Goal: Information Seeking & Learning: Learn about a topic

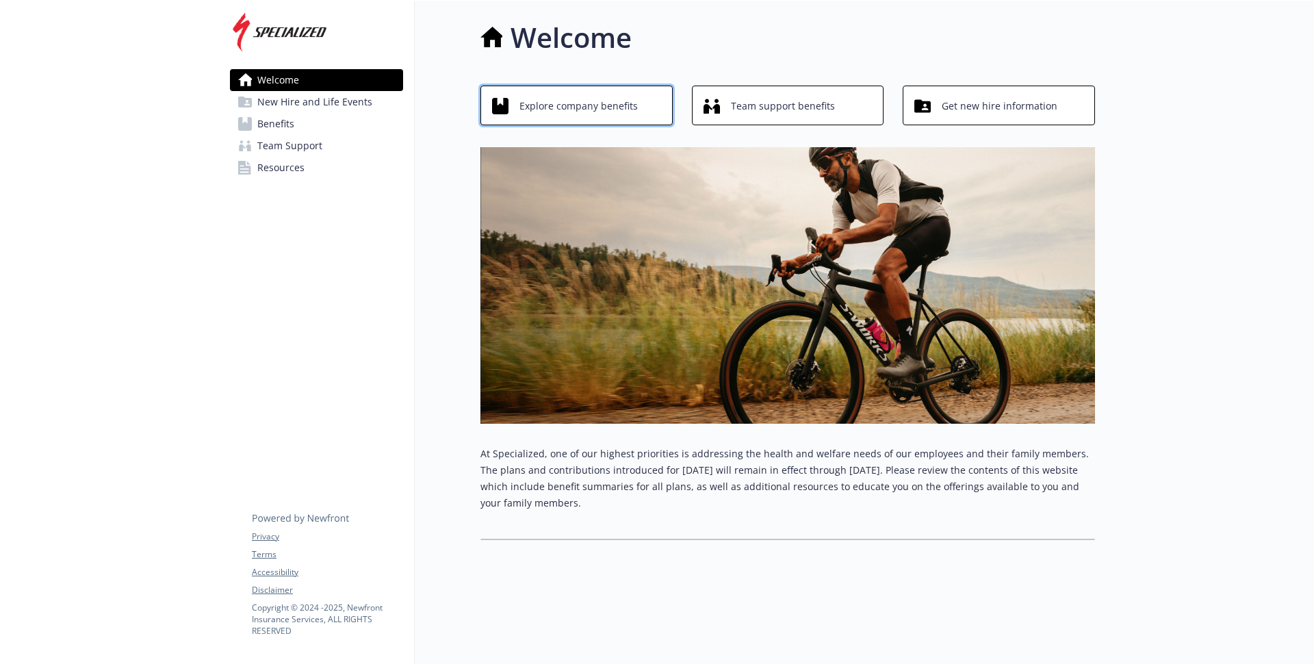
click at [585, 109] on span "Explore company benefits" at bounding box center [578, 106] width 118 height 26
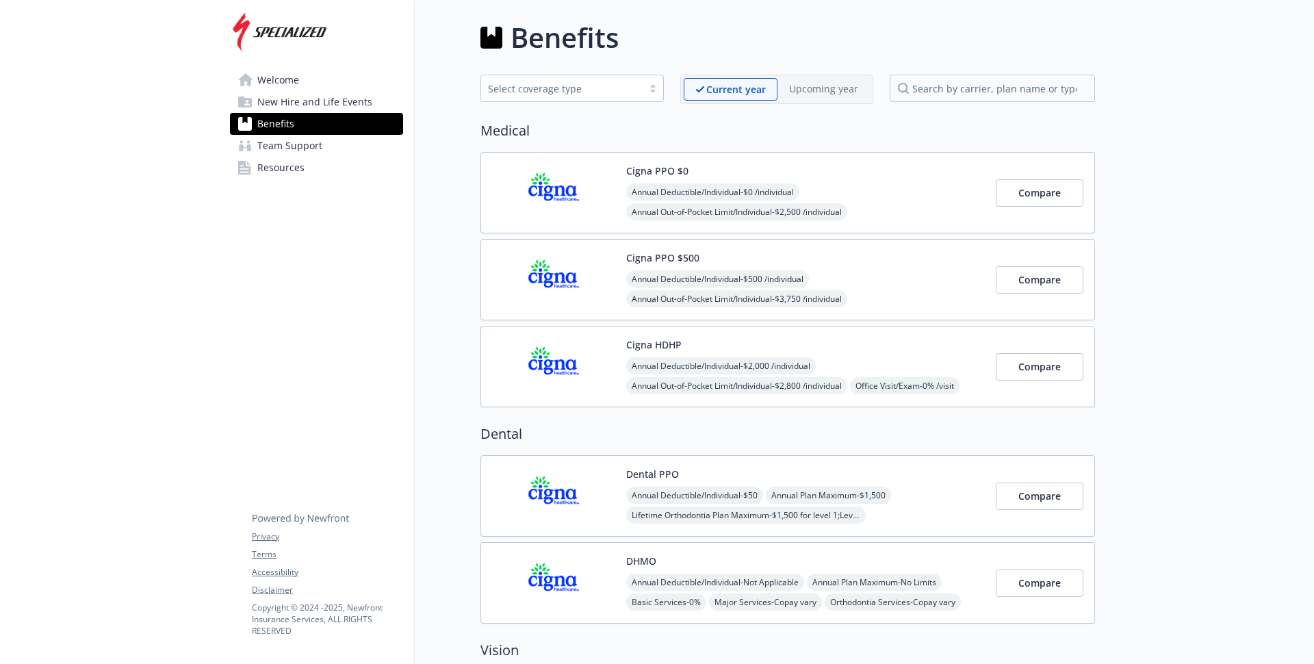
click at [350, 104] on span "New Hire and Life Events" at bounding box center [314, 102] width 115 height 22
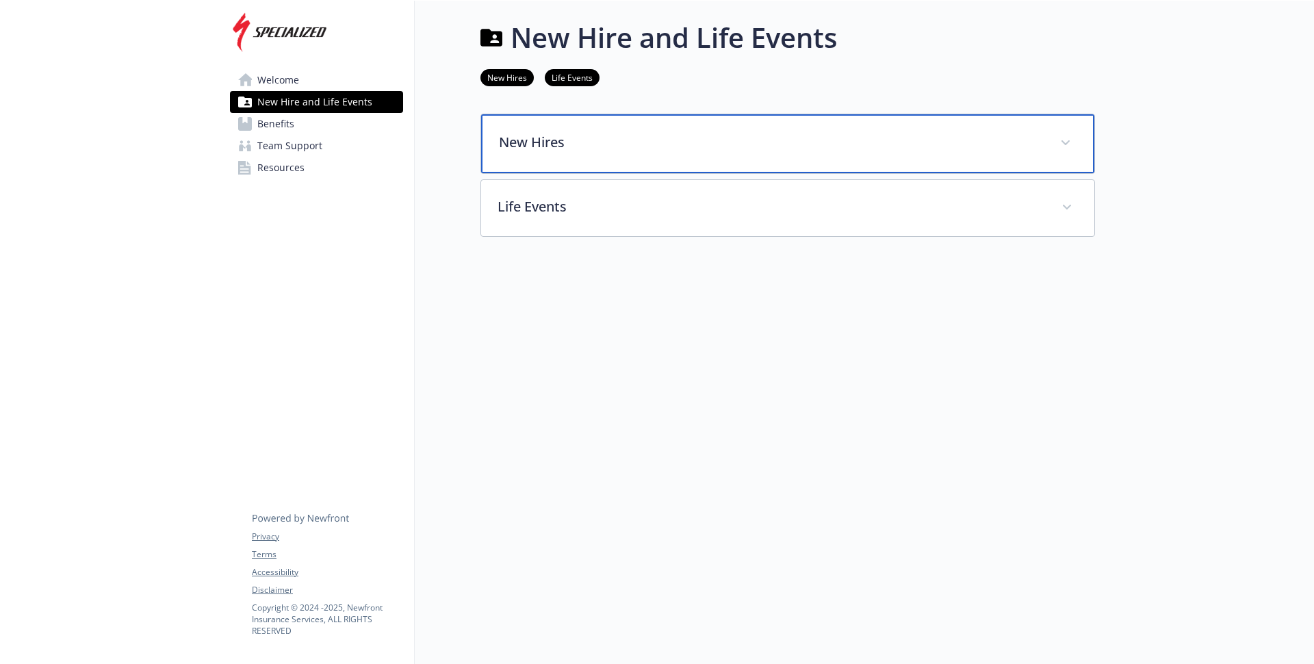
click at [551, 137] on p "New Hires" at bounding box center [771, 142] width 545 height 21
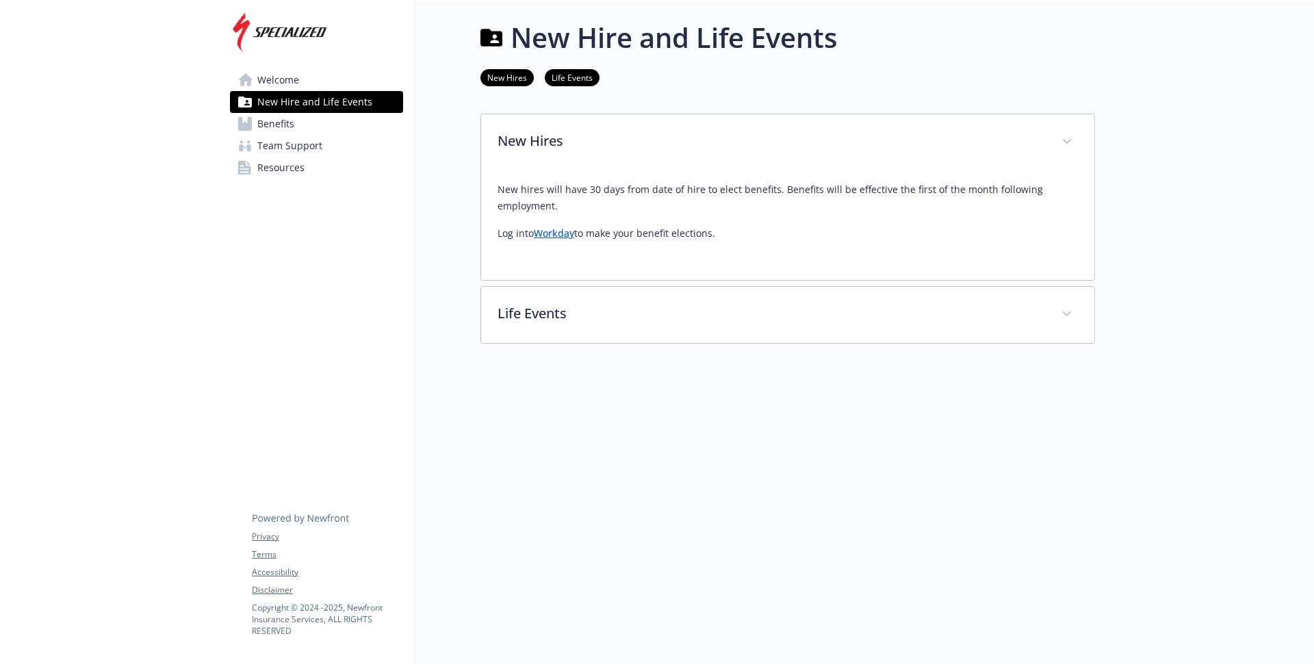
click at [305, 120] on link "Benefits" at bounding box center [316, 124] width 173 height 22
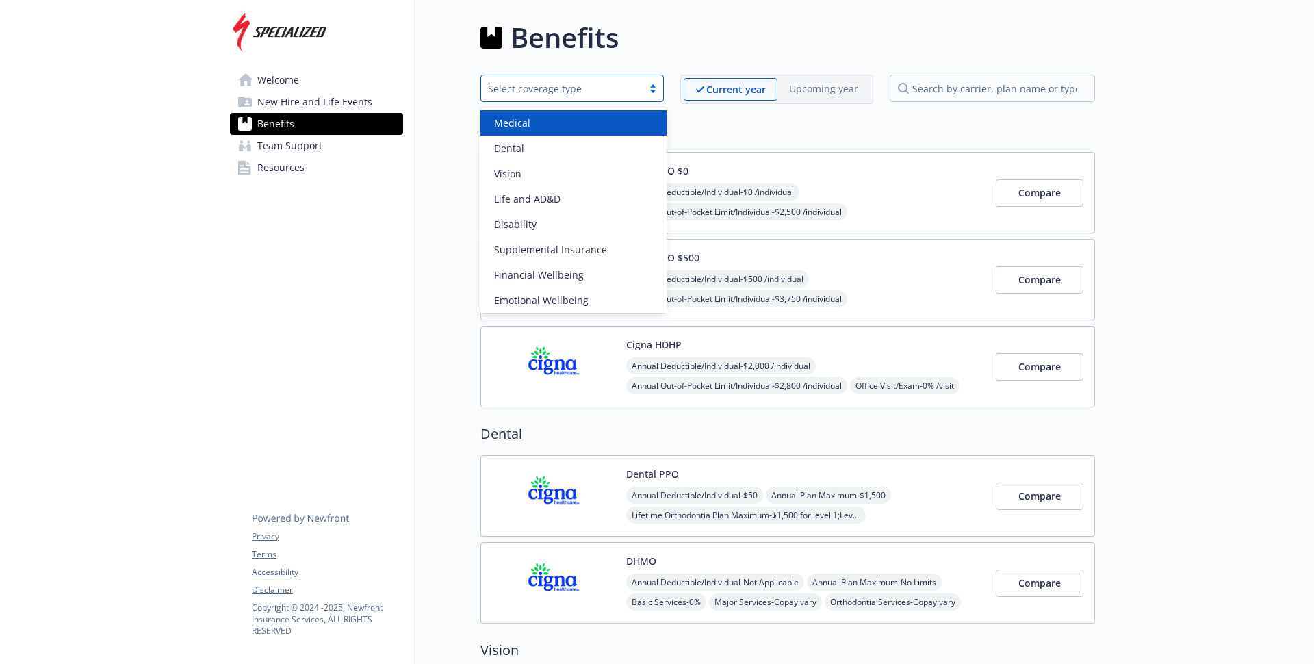
click at [599, 86] on div "Select coverage type" at bounding box center [562, 88] width 148 height 14
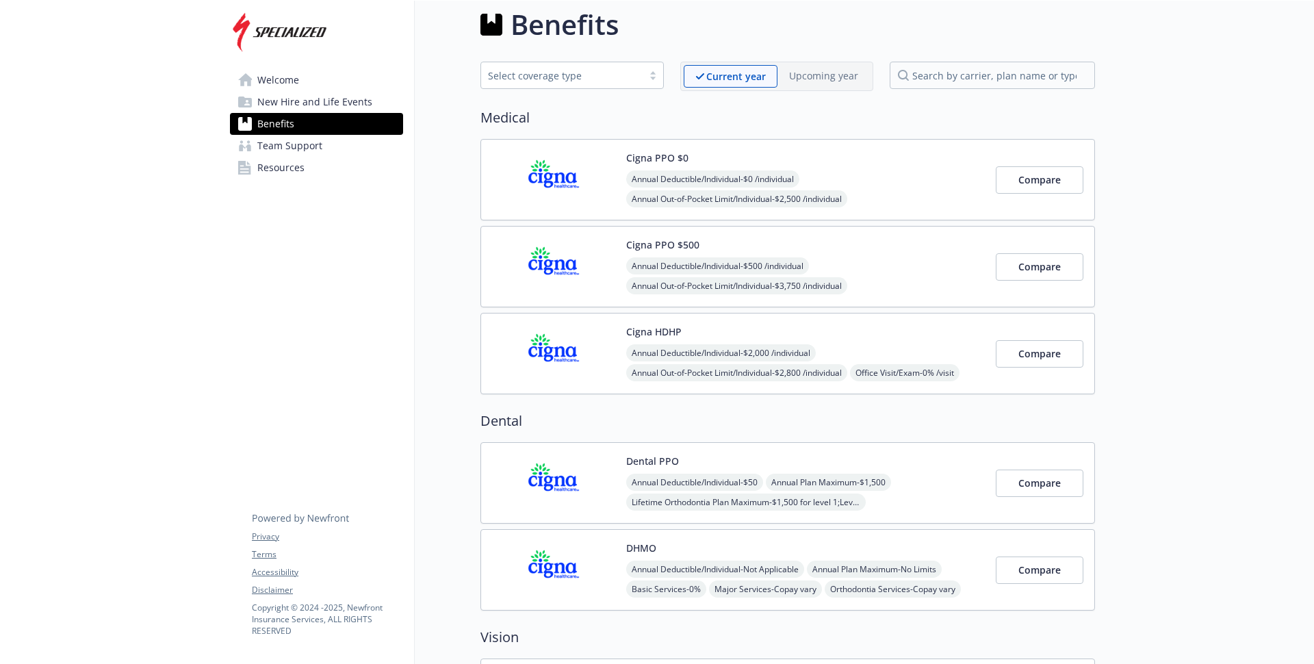
scroll to position [16, 0]
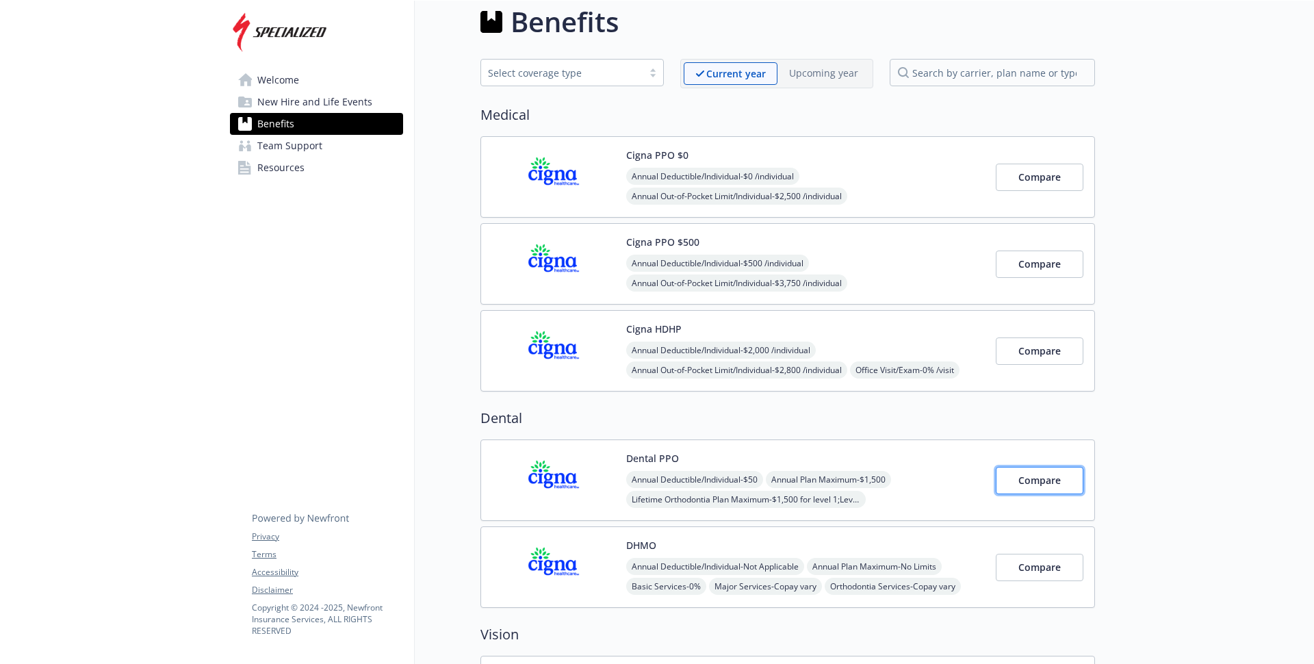
click at [1041, 484] on span "Compare" at bounding box center [1039, 479] width 42 height 13
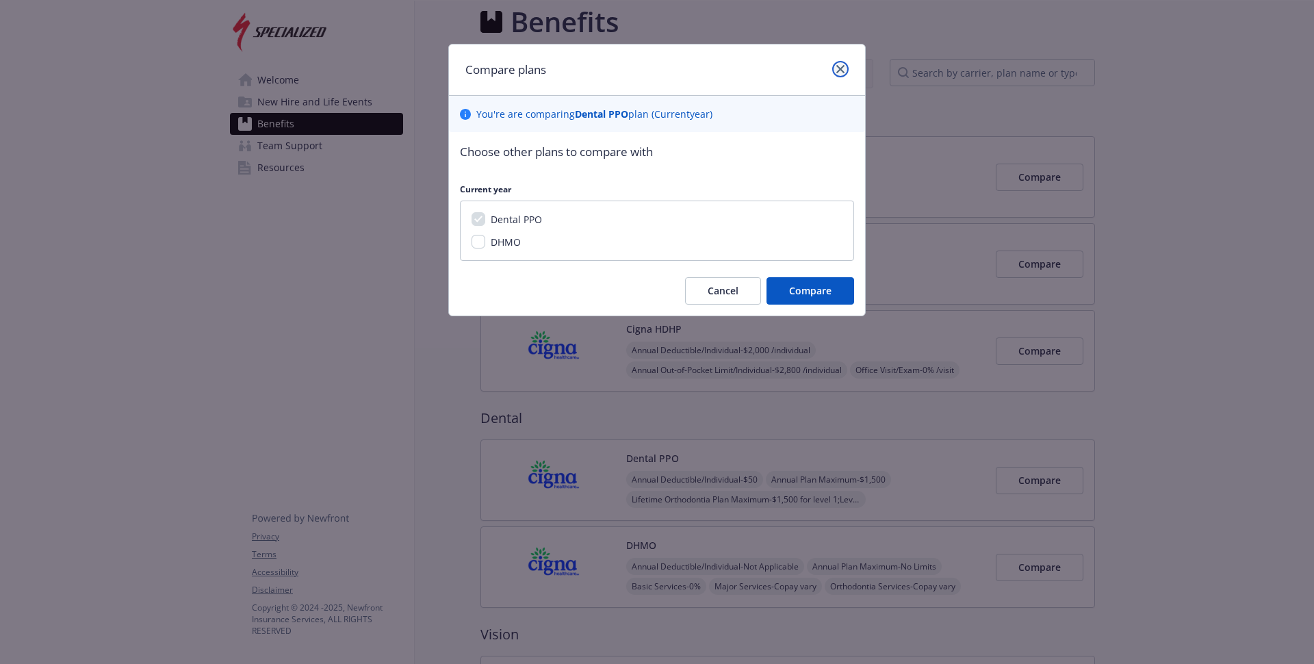
click at [843, 64] on link "close" at bounding box center [840, 69] width 16 height 16
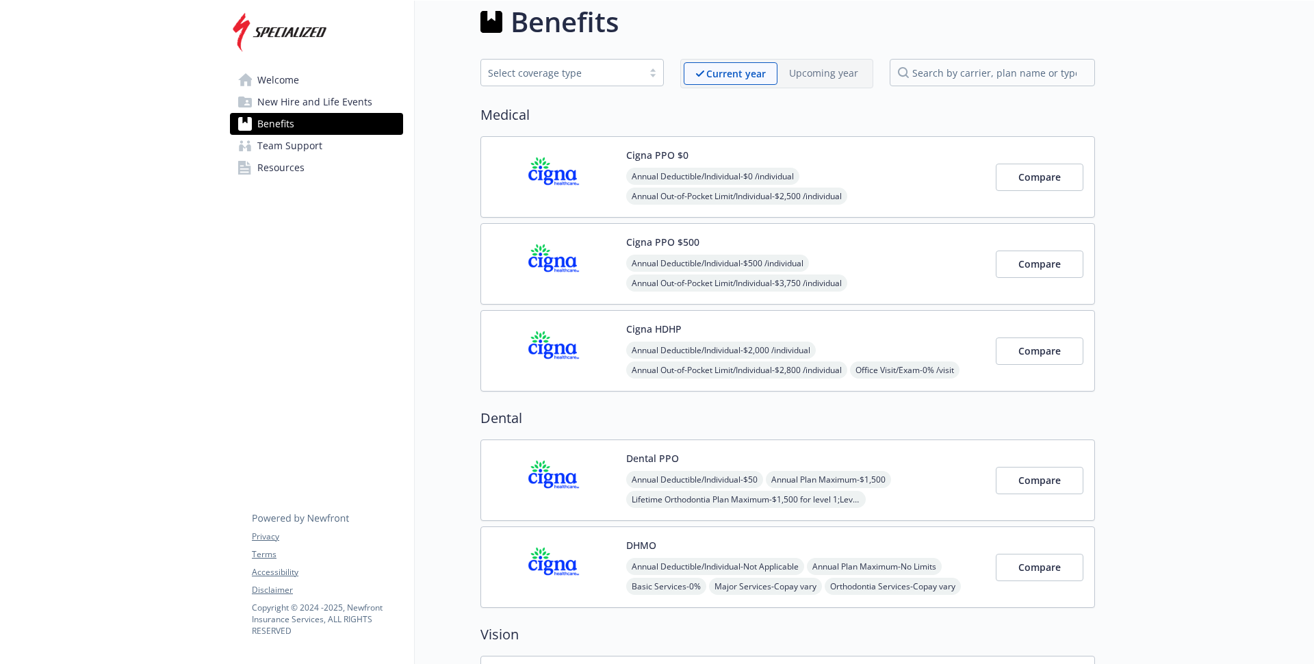
click at [651, 453] on button "Dental PPO" at bounding box center [652, 458] width 53 height 14
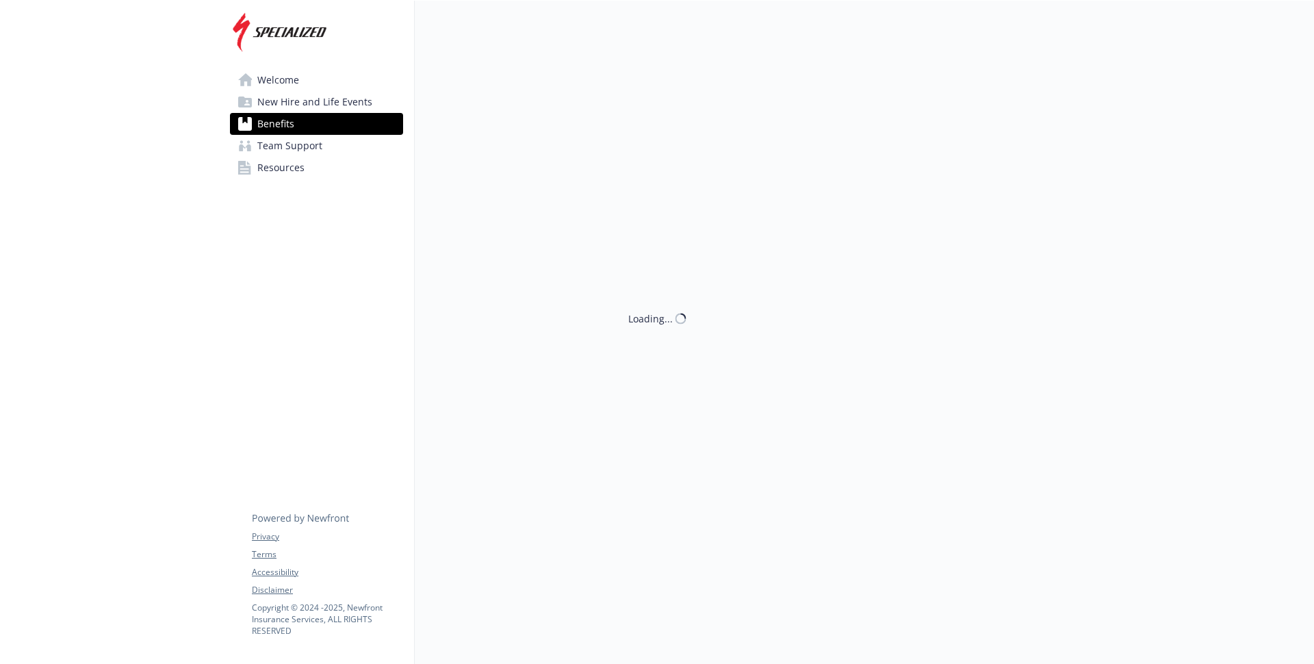
scroll to position [1, 0]
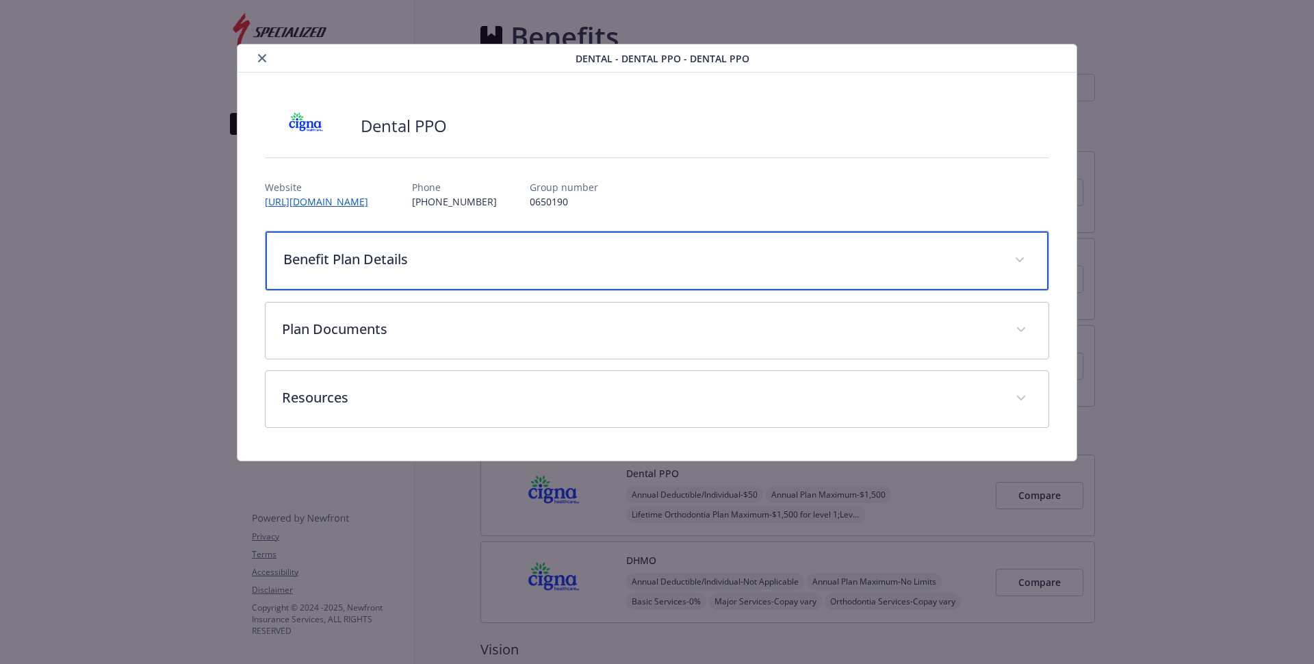
click at [637, 269] on div "Benefit Plan Details" at bounding box center [656, 260] width 783 height 59
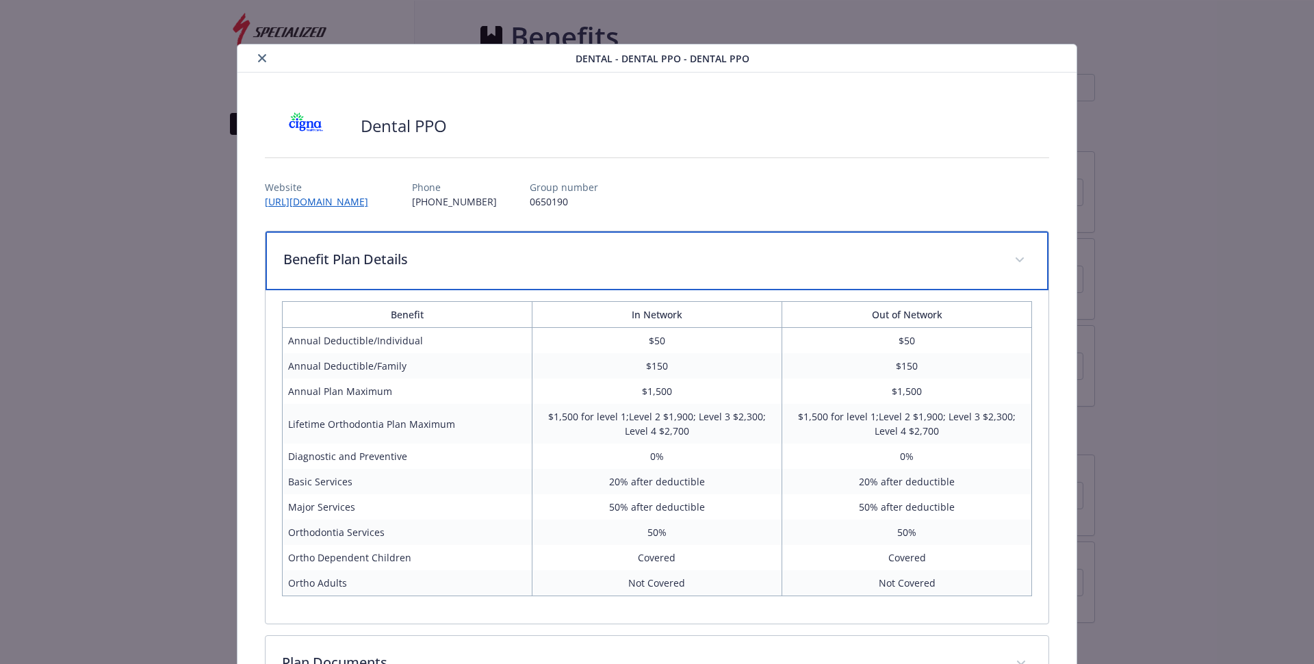
scroll to position [39, 0]
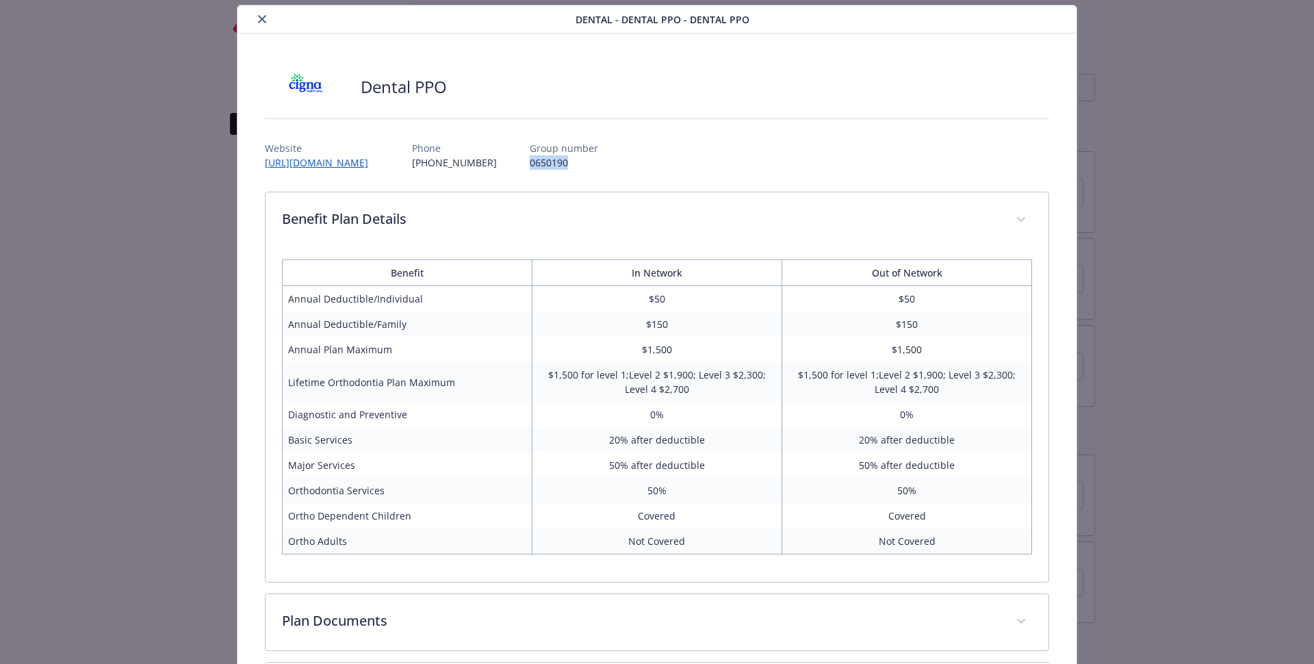
drag, startPoint x: 565, startPoint y: 161, endPoint x: 502, endPoint y: 164, distance: 63.0
click at [502, 164] on div "Website [URL][DOMAIN_NAME] Phone [PHONE_NUMBER] Group number 0650190" at bounding box center [657, 150] width 785 height 40
copy p "0650190"
click at [328, 161] on link "[URL][DOMAIN_NAME]" at bounding box center [323, 163] width 117 height 16
click at [269, 14] on div "details for plan Dental - Dental PPO - Dental PPO" at bounding box center [409, 19] width 333 height 16
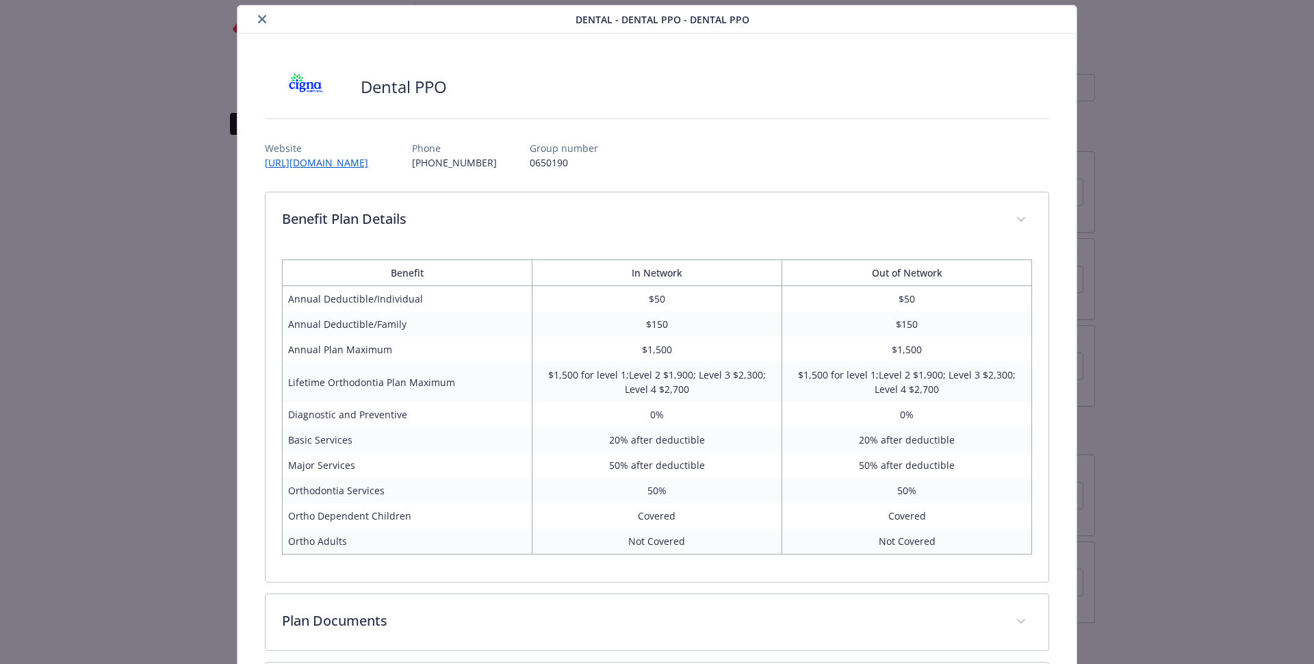
click at [263, 18] on icon "close" at bounding box center [262, 19] width 8 height 8
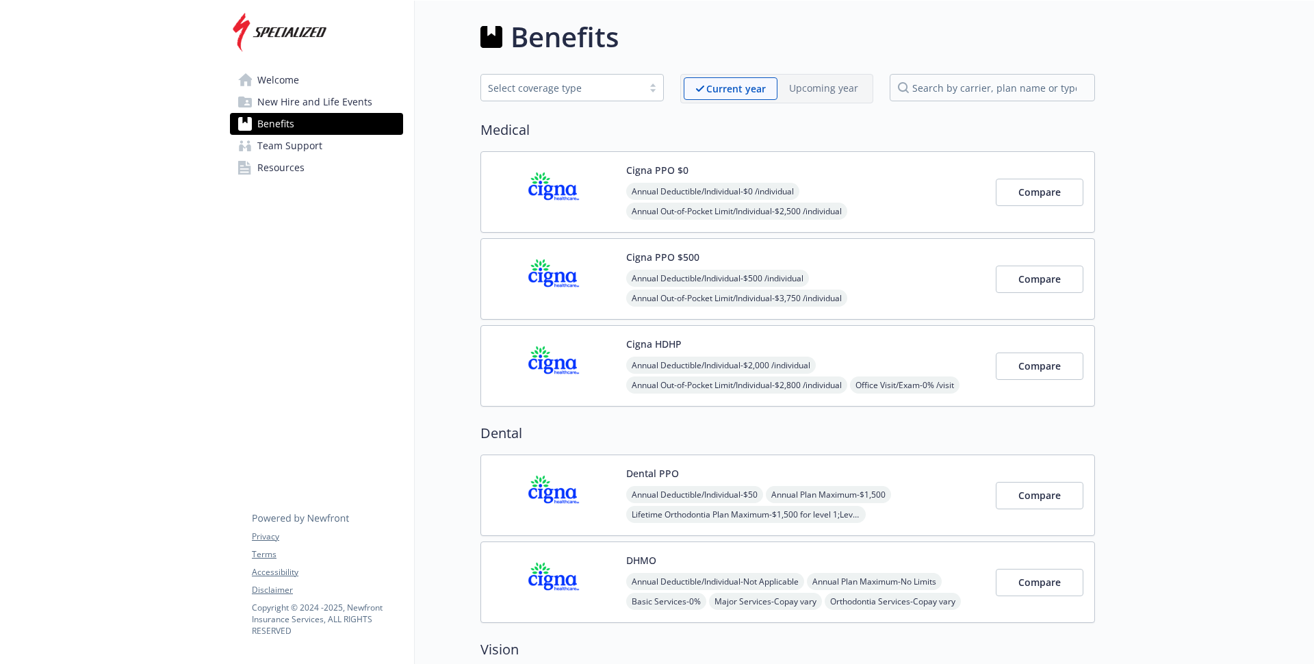
click at [300, 145] on span "Team Support" at bounding box center [289, 146] width 65 height 22
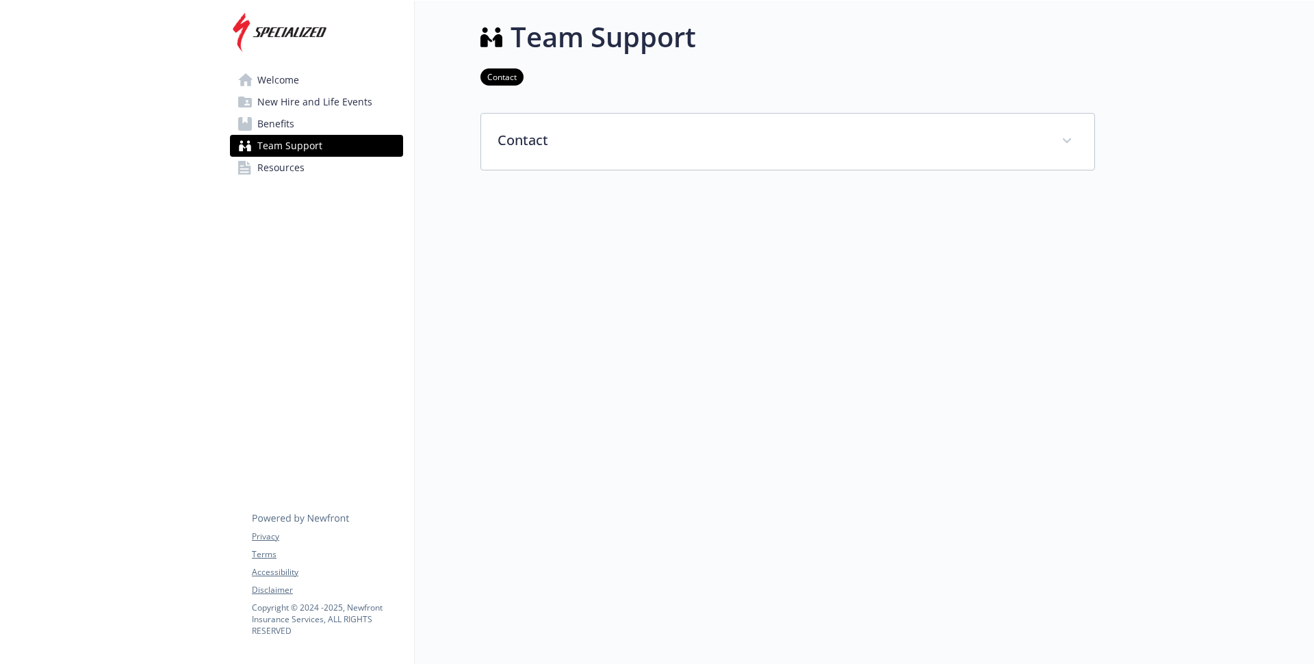
click at [283, 169] on span "Resources" at bounding box center [280, 168] width 47 height 22
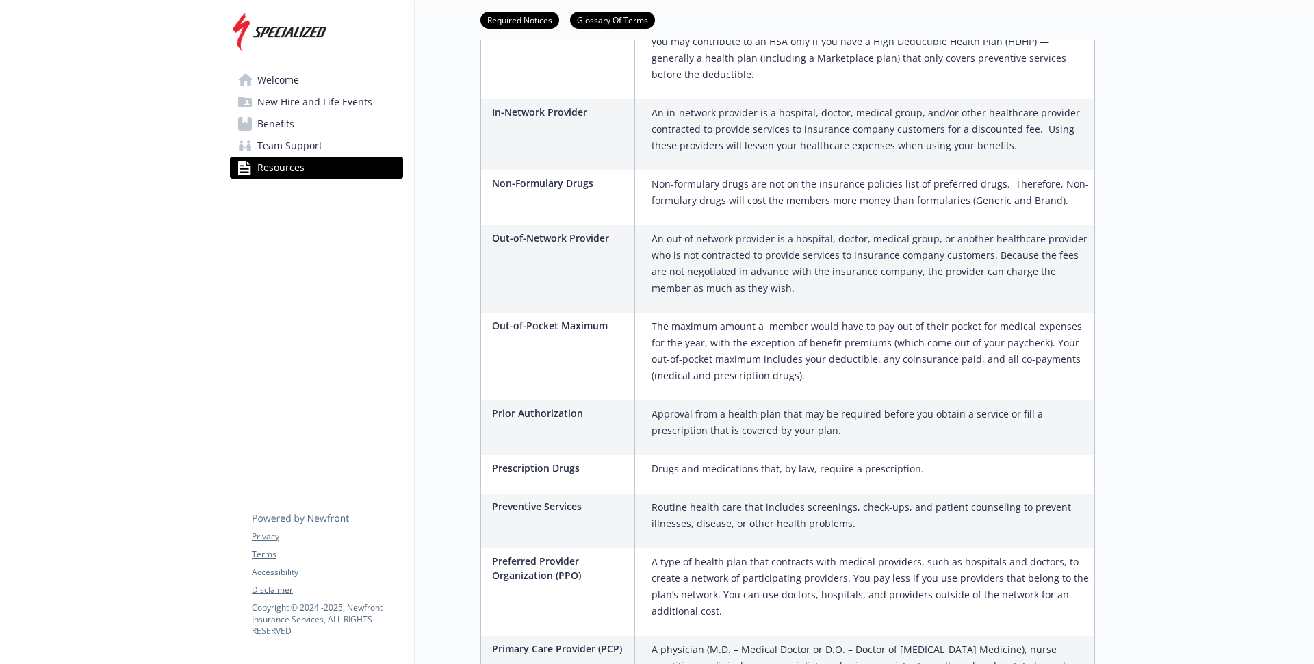
scroll to position [1629, 0]
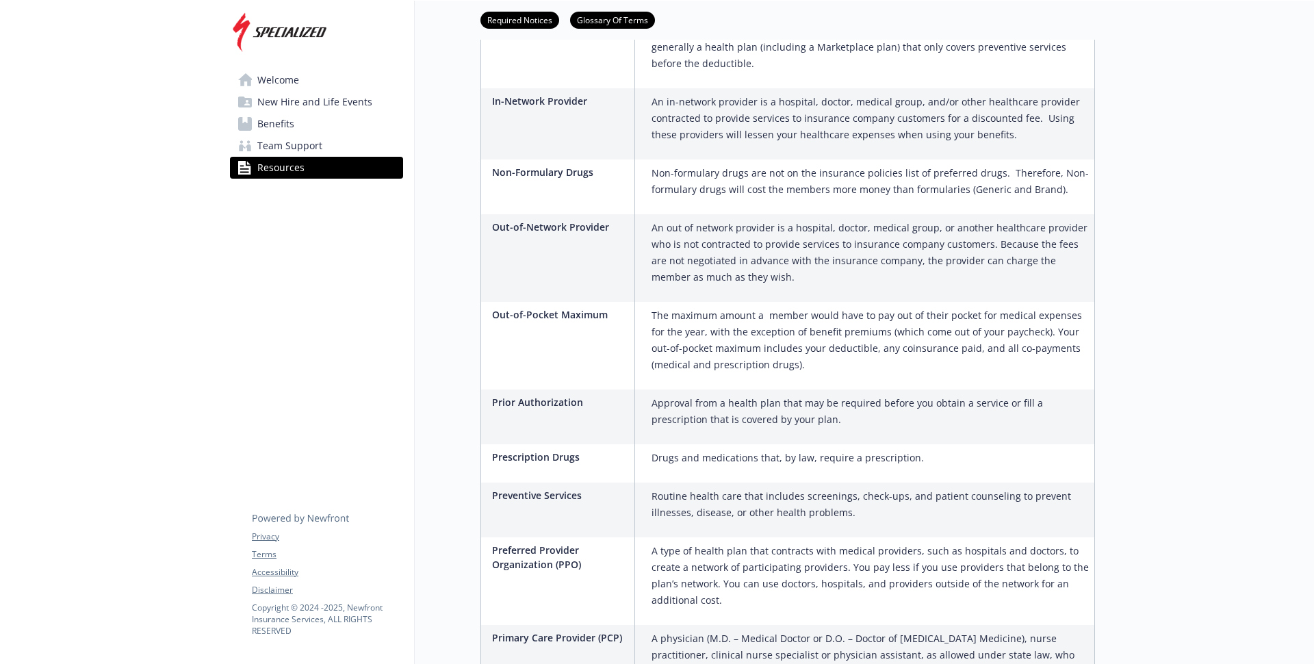
click at [271, 68] on div "Welcome New Hire and Life Events Benefits Team Support Resources Privacy Terms …" at bounding box center [316, 103] width 195 height 205
click at [272, 74] on span "Welcome" at bounding box center [278, 80] width 42 height 22
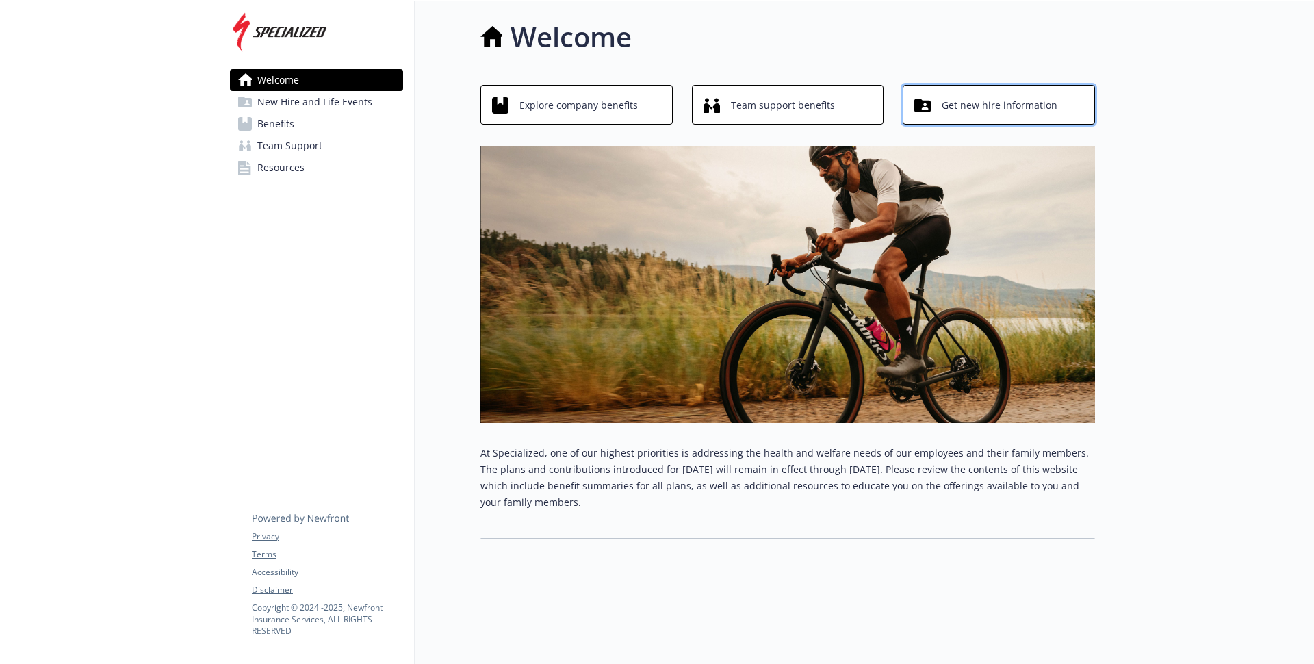
click at [1029, 99] on span "Get new hire information" at bounding box center [999, 105] width 116 height 26
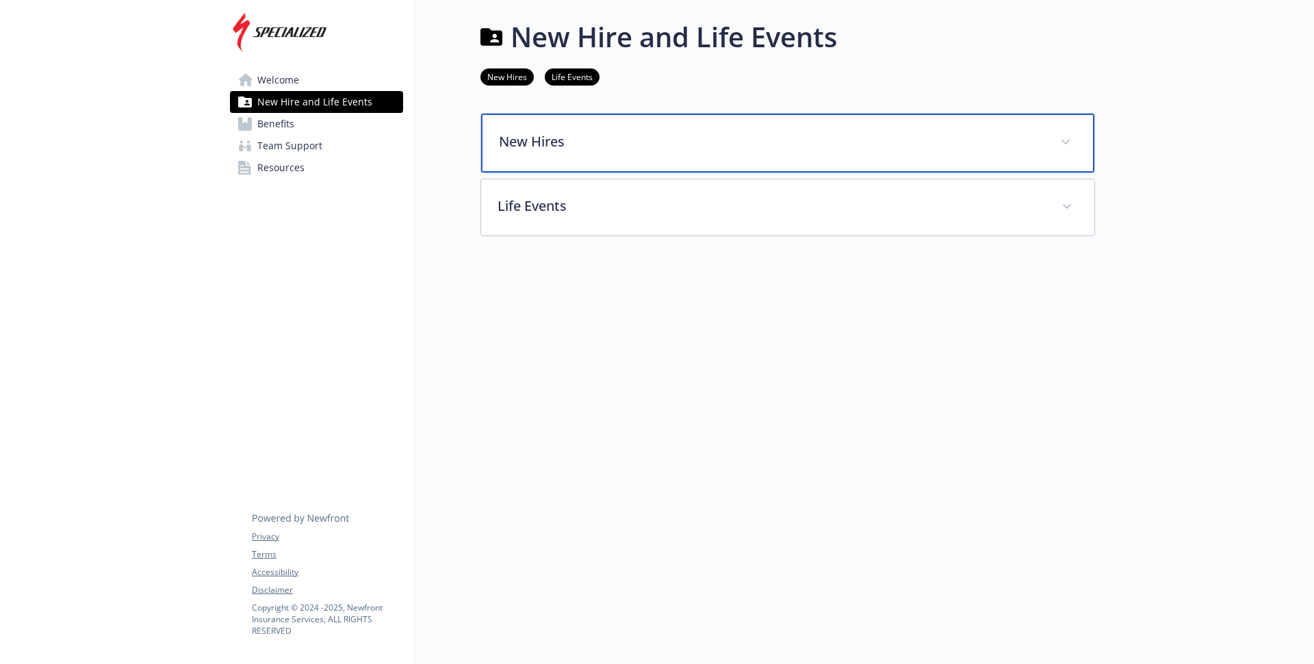
click at [603, 142] on p "New Hires" at bounding box center [771, 141] width 545 height 21
